Goal: Transaction & Acquisition: Book appointment/travel/reservation

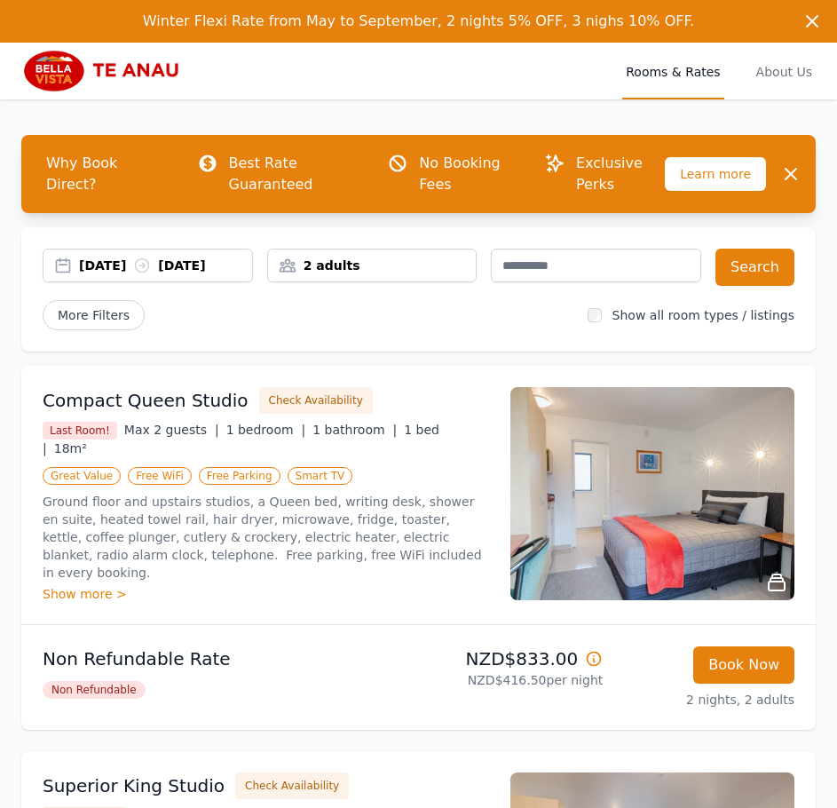
click at [210, 269] on div "[DATE] [DATE]" at bounding box center [165, 265] width 173 height 18
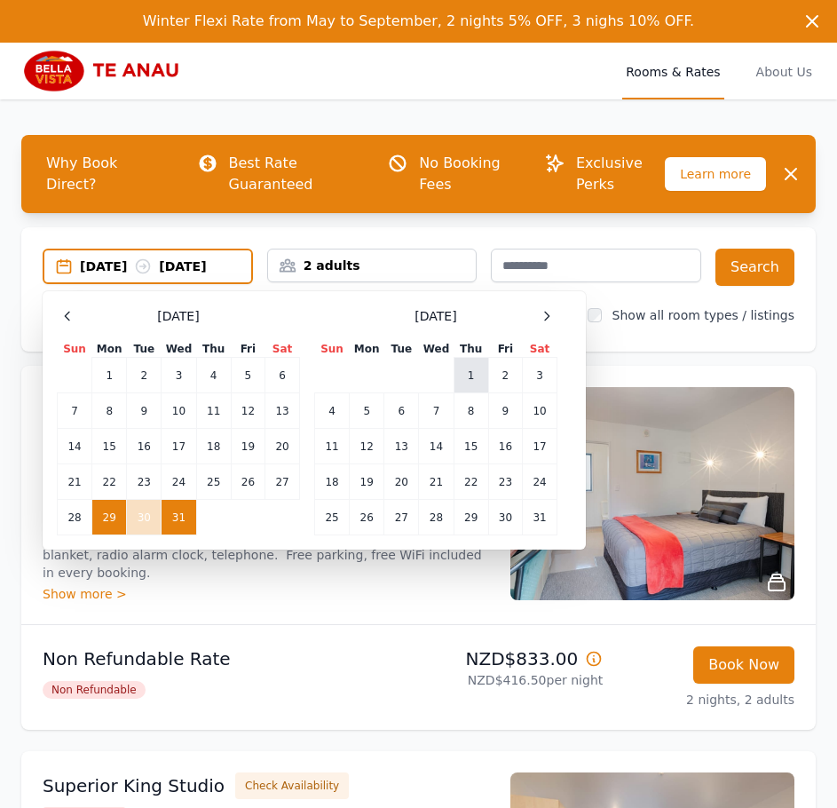
click at [465, 387] on td "1" at bounding box center [470, 375] width 35 height 35
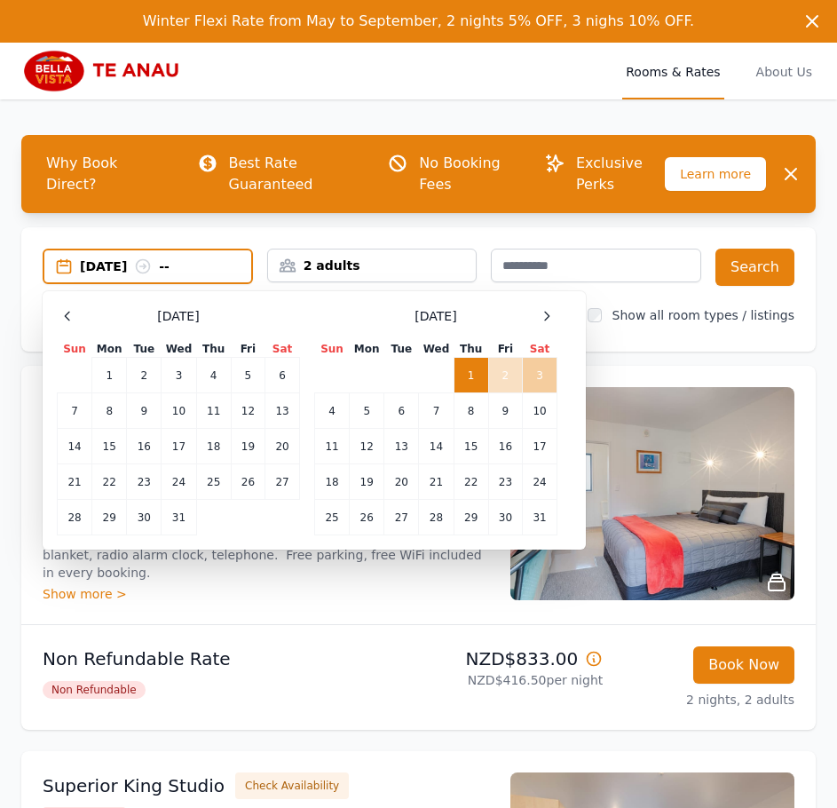
click at [543, 374] on td "3" at bounding box center [540, 375] width 35 height 35
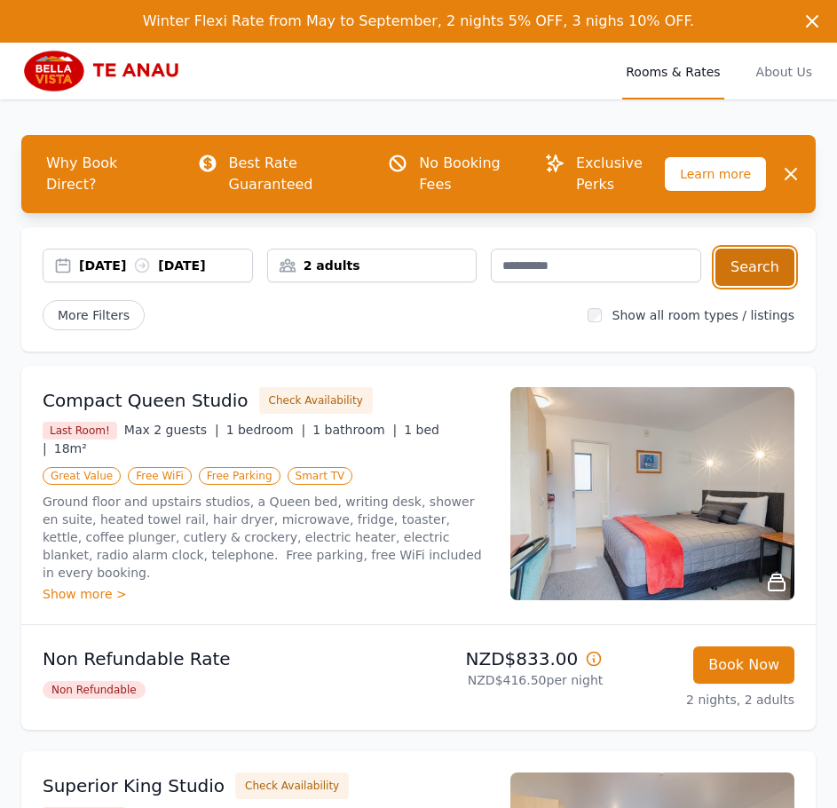
click at [755, 272] on button "Search" at bounding box center [754, 266] width 79 height 37
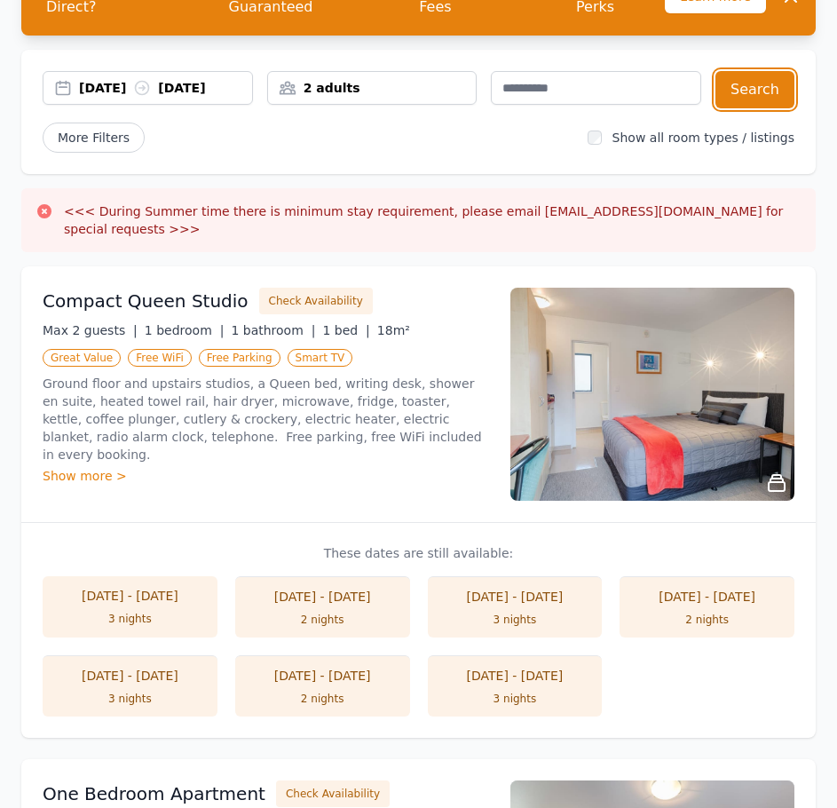
scroll to position [266, 0]
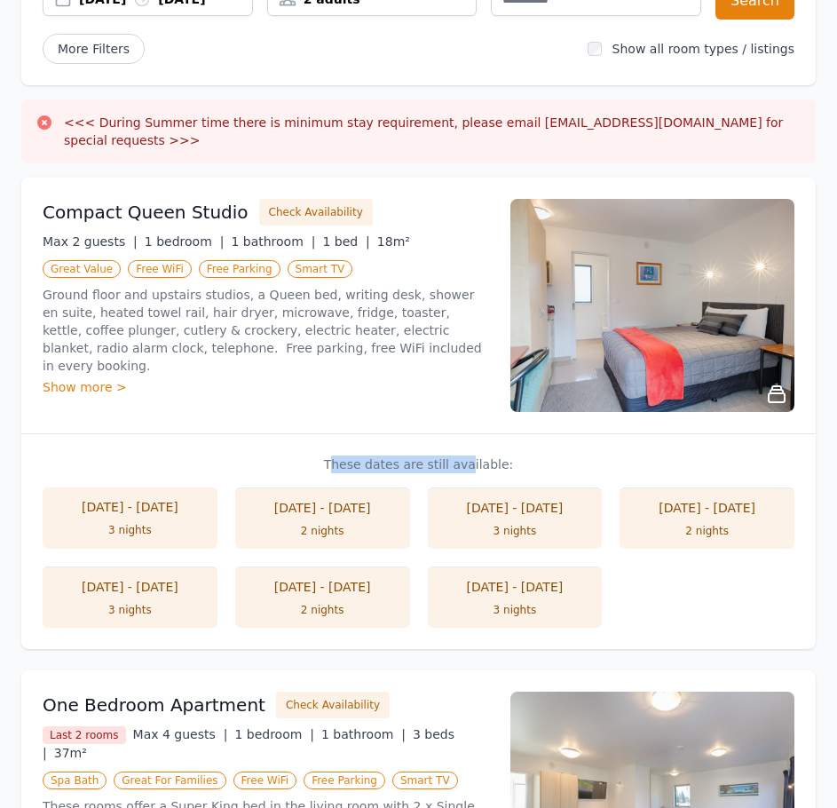
drag, startPoint x: 348, startPoint y: 445, endPoint x: 466, endPoint y: 445, distance: 118.0
click at [466, 455] on p "These dates are still available:" at bounding box center [419, 464] width 752 height 18
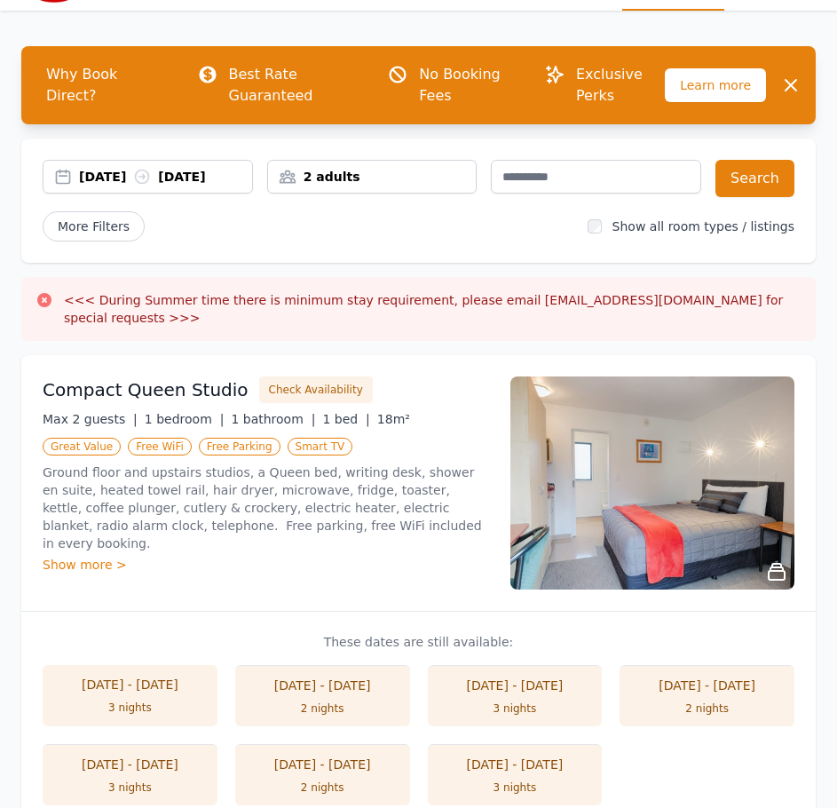
scroll to position [0, 0]
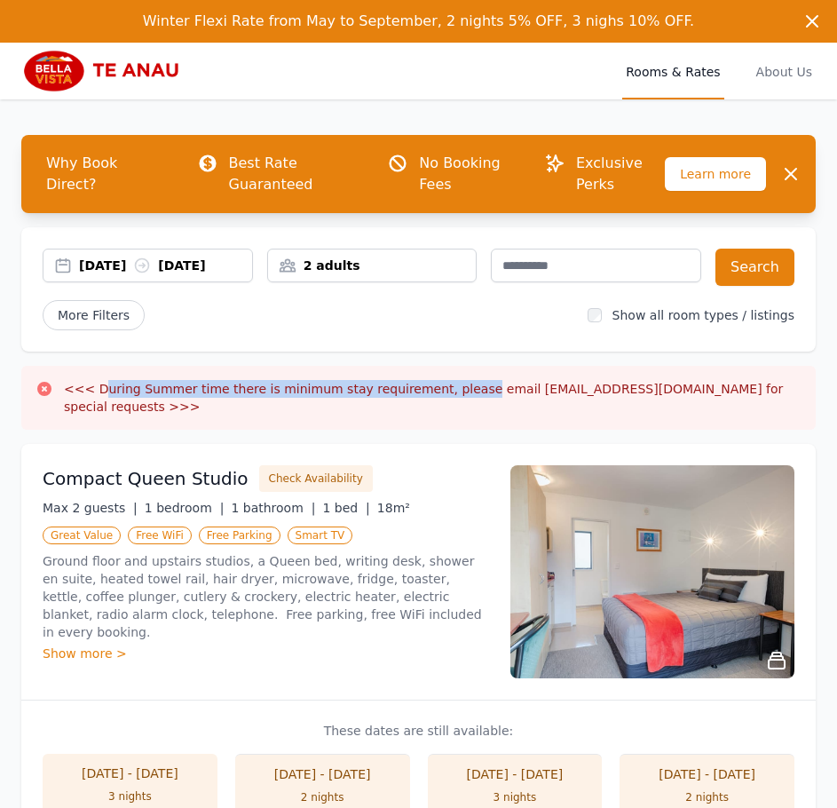
drag, startPoint x: 118, startPoint y: 389, endPoint x: 453, endPoint y: 396, distance: 334.6
click at [453, 396] on h3 "<<< During Summer time there is minimum stay requirement, please email [EMAIL_A…" at bounding box center [432, 397] width 737 height 35
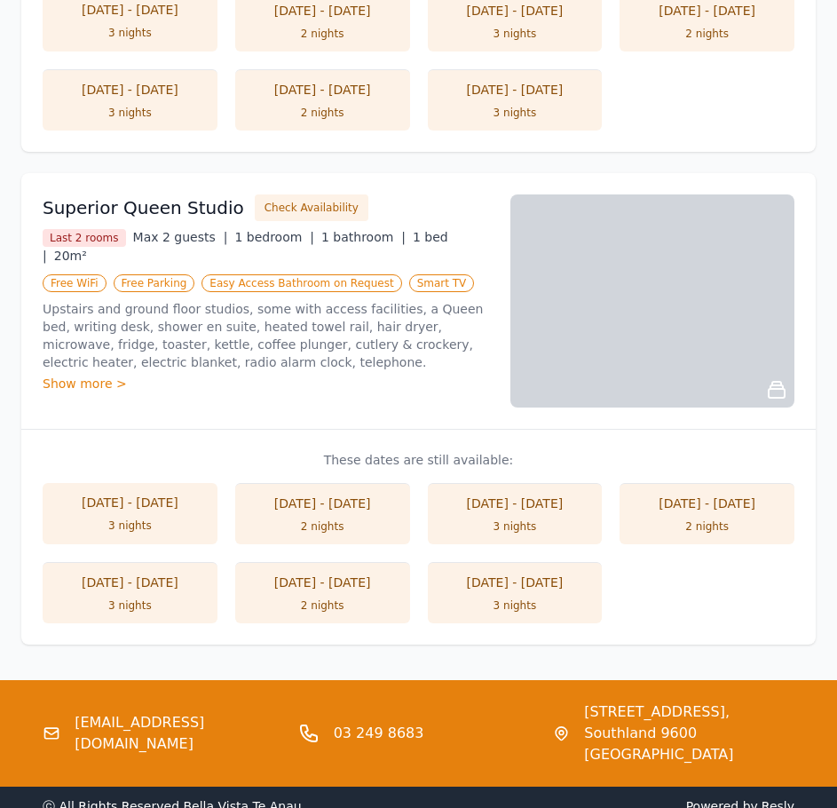
scroll to position [2718, 0]
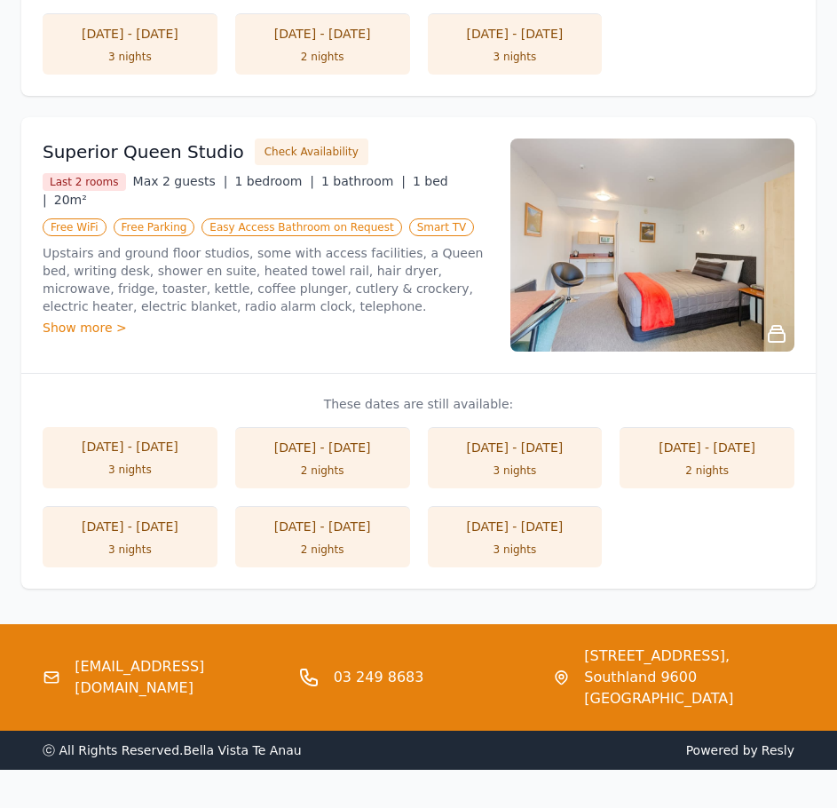
click at [359, 437] on li "[DATE] - [DATE] 2 nights" at bounding box center [322, 457] width 175 height 61
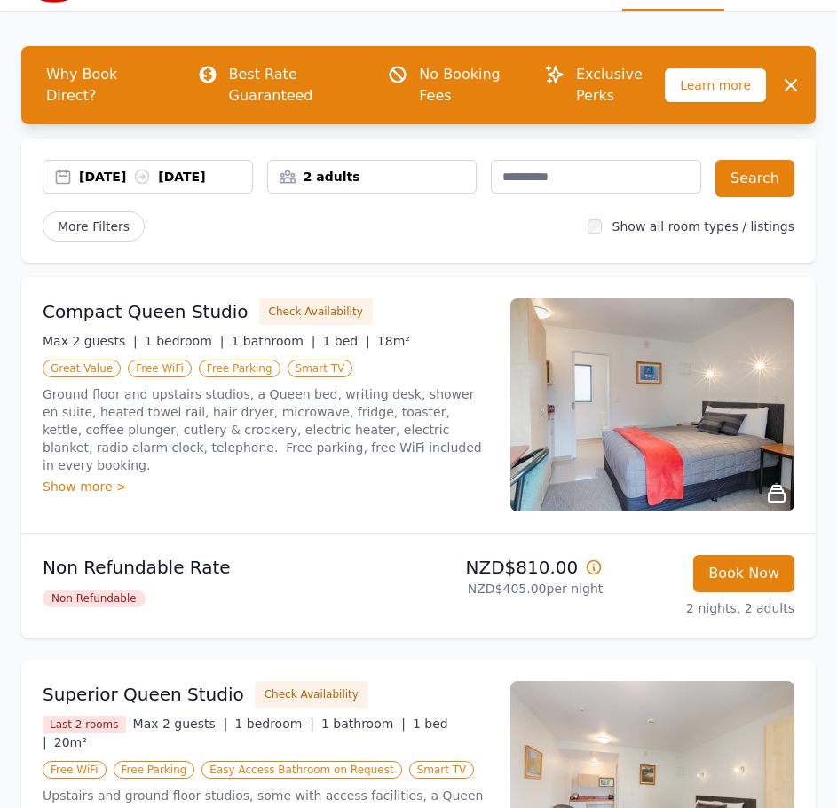
scroll to position [177, 0]
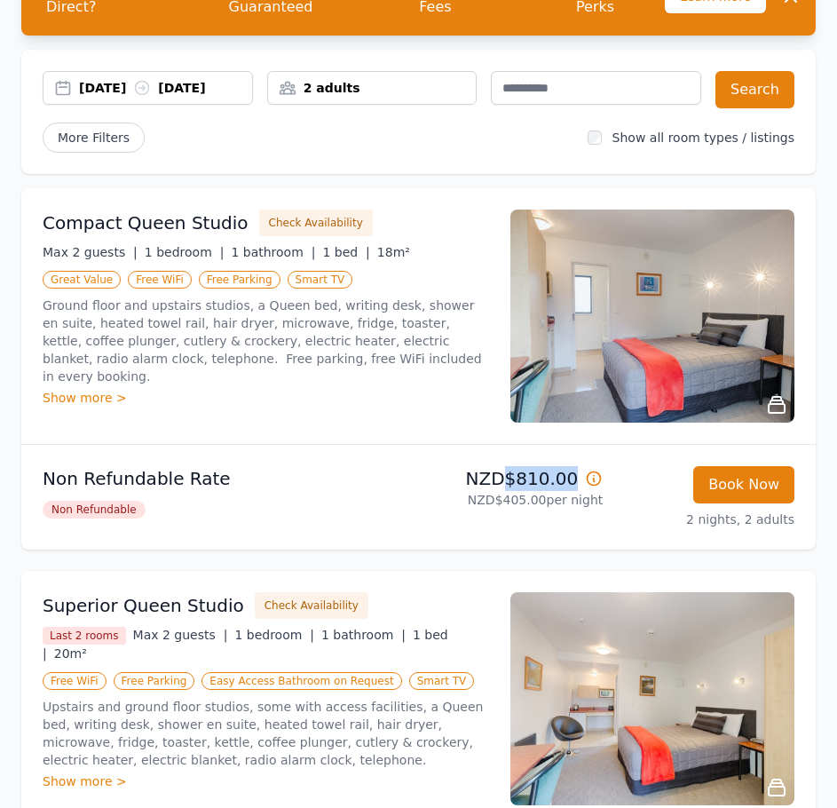
drag, startPoint x: 514, startPoint y: 477, endPoint x: 576, endPoint y: 483, distance: 62.3
click at [576, 483] on p "NZD$810.00" at bounding box center [514, 478] width 177 height 25
drag, startPoint x: 576, startPoint y: 483, endPoint x: 481, endPoint y: 479, distance: 95.0
click at [481, 479] on p "NZD$810.00" at bounding box center [514, 478] width 177 height 25
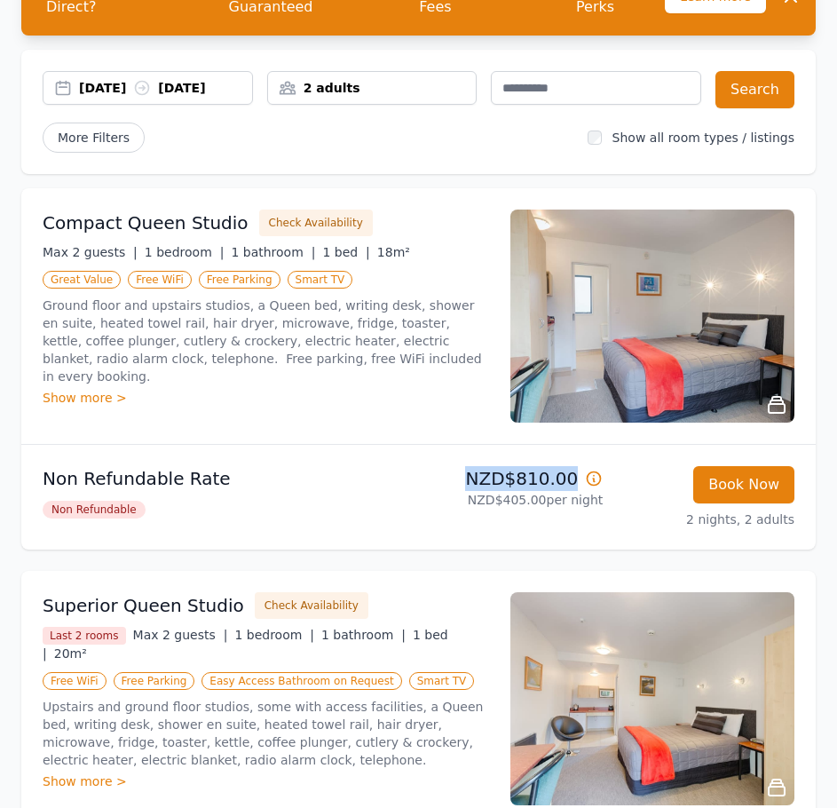
click at [481, 479] on p "NZD$810.00" at bounding box center [514, 478] width 177 height 25
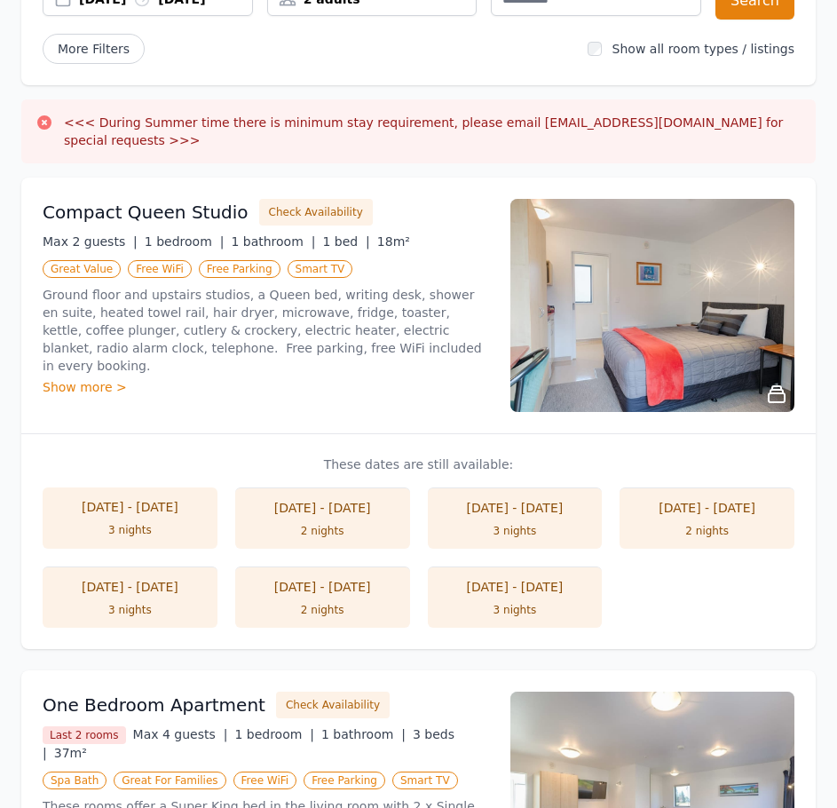
scroll to position [444, 0]
